Goal: Find specific page/section: Find specific page/section

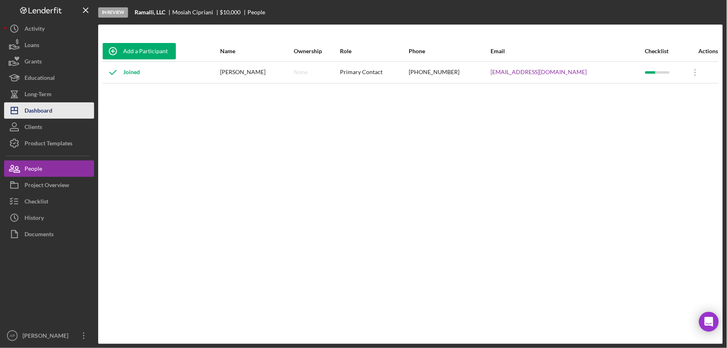
drag, startPoint x: 47, startPoint y: 113, endPoint x: 64, endPoint y: 112, distance: 16.4
click at [47, 113] on div "Dashboard" at bounding box center [39, 111] width 28 height 18
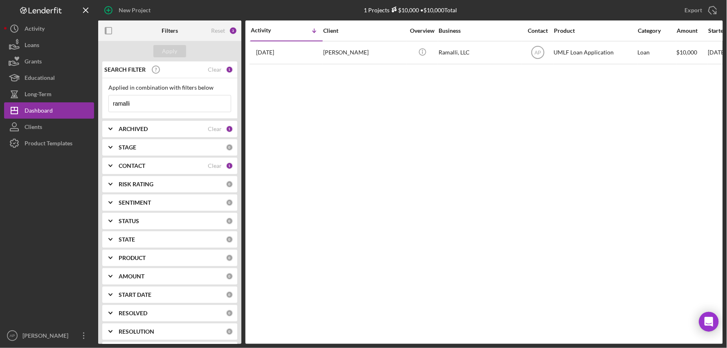
drag, startPoint x: 147, startPoint y: 108, endPoint x: 104, endPoint y: 106, distance: 42.2
click at [104, 106] on div "Applied in combination with filters below ramalli Icon/Menu Close" at bounding box center [169, 98] width 135 height 41
click at [158, 43] on div "Apply" at bounding box center [169, 51] width 143 height 20
click at [159, 47] on button "Apply" at bounding box center [170, 51] width 33 height 12
